Goal: Task Accomplishment & Management: Complete application form

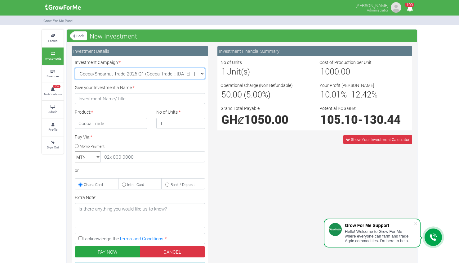
click at [201, 75] on select "Soybean Trade 2026 Q1 (Soybean Trade :: [DATE] - [DATE]) Cocoa/Shearnut Trade 2…" at bounding box center [140, 73] width 130 height 11
select select "50"
click at [75, 68] on select "Soybean Trade 2026 Q1 (Soybean Trade :: [DATE] - [DATE]) Cocoa/Shearnut Trade 2…" at bounding box center [140, 73] width 130 height 11
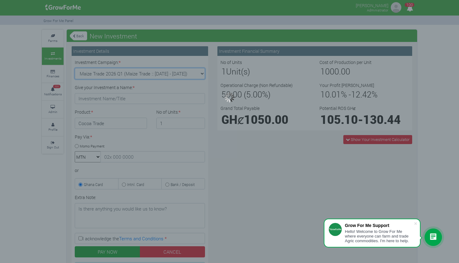
type input "1"
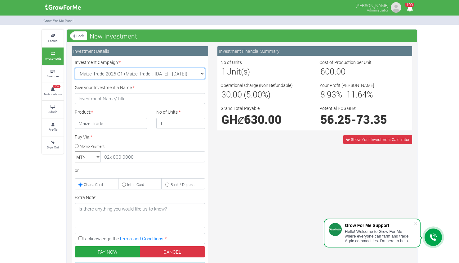
click at [202, 75] on select "Soybean Trade 2026 Q1 (Soybean Trade :: [DATE] - [DATE]) Cocoa/Shearnut Trade 2…" at bounding box center [140, 73] width 130 height 11
select select "52"
click at [75, 68] on select "Soybean Trade 2026 Q1 (Soybean Trade :: [DATE] - [DATE]) Cocoa/Shearnut Trade 2…" at bounding box center [140, 73] width 130 height 11
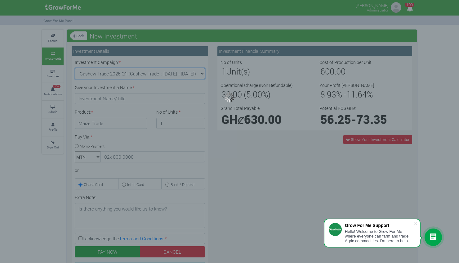
type input "1"
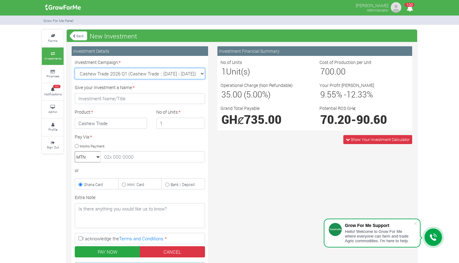
click at [200, 71] on select "Soybean Trade 2026 Q1 (Soybean Trade :: [DATE] - [DATE]) Cocoa/Shearnut Trade 2…" at bounding box center [140, 73] width 130 height 11
select select "53"
click at [75, 68] on select "Soybean Trade 2026 Q1 (Soybean Trade :: [DATE] - [DATE]) Cocoa/Shearnut Trade 2…" at bounding box center [140, 73] width 130 height 11
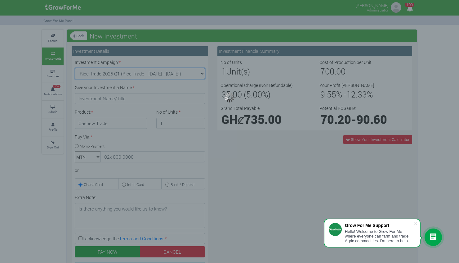
type input "1"
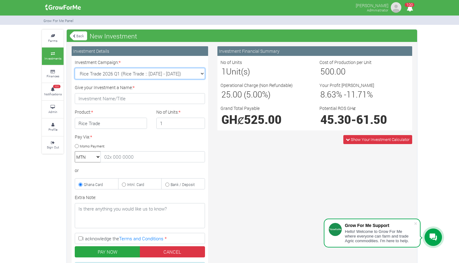
click at [201, 73] on select "Soybean Trade 2026 Q1 (Soybean Trade :: [DATE] - [DATE]) Cocoa/Shearnut Trade 2…" at bounding box center [140, 73] width 130 height 11
select select "54"
click at [75, 68] on select "Soybean Trade 2026 Q1 (Soybean Trade :: [DATE] - [DATE]) Cocoa/Shearnut Trade 2…" at bounding box center [140, 73] width 130 height 11
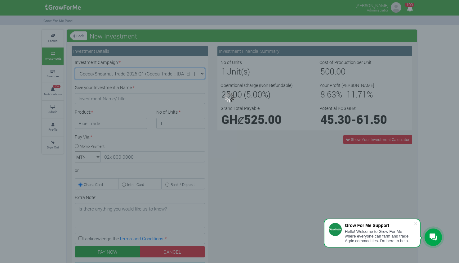
type input "1"
